Goal: Check status: Check status

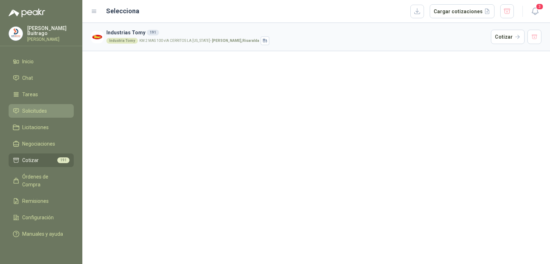
click at [55, 111] on li "Solicitudes" at bounding box center [41, 111] width 57 height 8
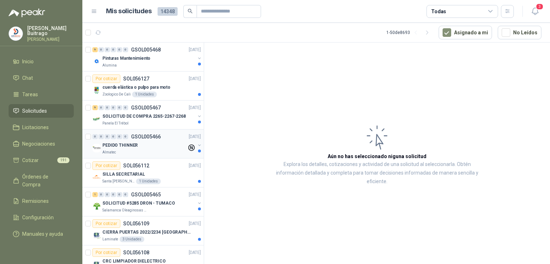
click at [123, 141] on div "PEDIDO THINNER" at bounding box center [144, 145] width 85 height 9
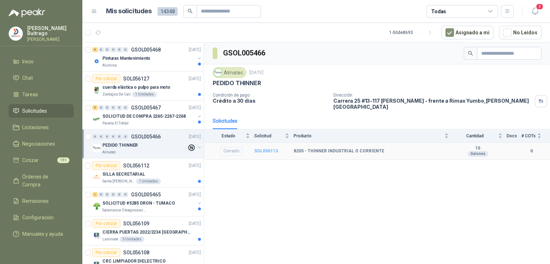
click at [258, 149] on b "SOL056113" at bounding box center [266, 151] width 24 height 5
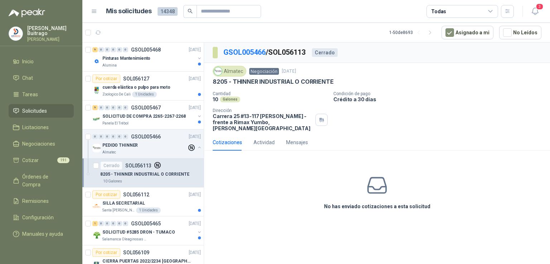
click at [133, 159] on article "Cerrado SOL056113 8205 - THINNER INDUSTRIAL O CORRIENTE 10 Galones" at bounding box center [142, 173] width 121 height 29
click at [123, 141] on div "PEDIDO THINNER" at bounding box center [144, 145] width 85 height 9
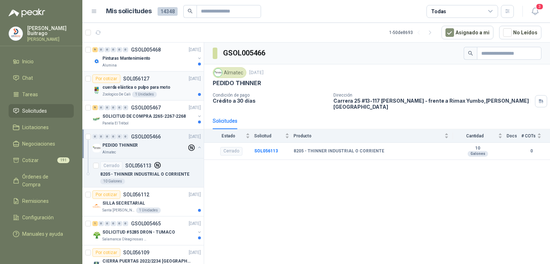
click at [137, 85] on p "cuerda elástica o pulpo para moto" at bounding box center [136, 87] width 68 height 7
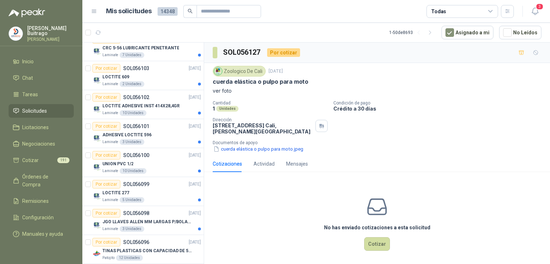
scroll to position [373, 0]
